Goal: Navigation & Orientation: Find specific page/section

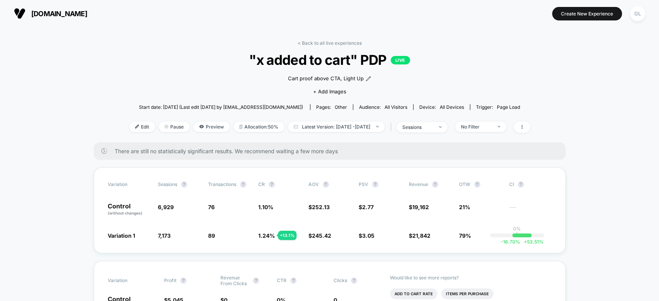
drag, startPoint x: 505, startPoint y: 27, endPoint x: 435, endPoint y: 9, distance: 71.8
click at [435, 9] on div "ventamin.com Create New Experience GL" at bounding box center [329, 13] width 659 height 27
